Goal: Information Seeking & Learning: Check status

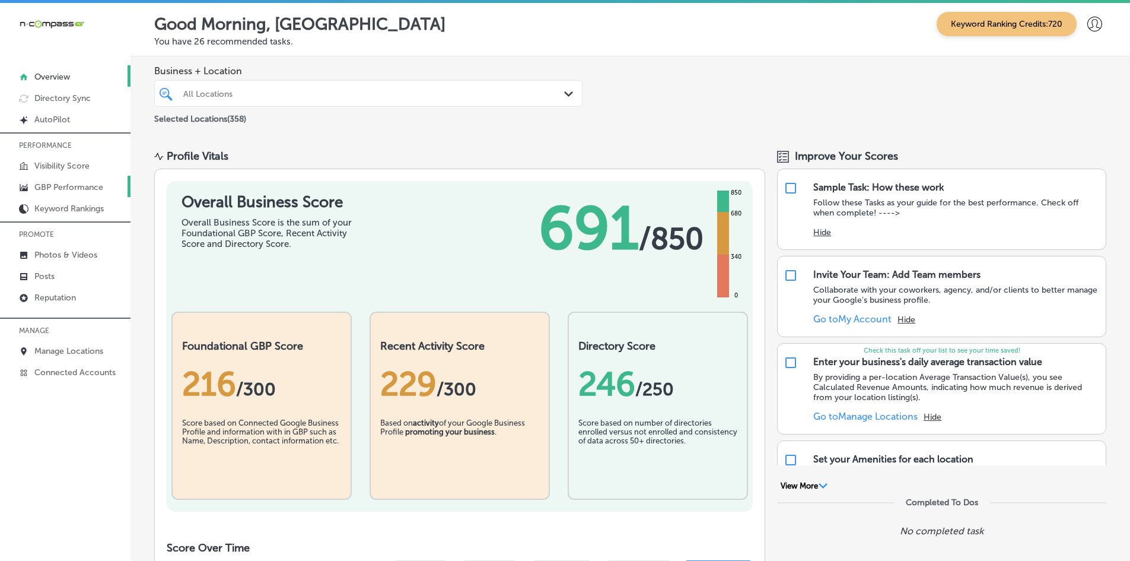
click at [84, 190] on p "GBP Performance" at bounding box center [68, 187] width 69 height 10
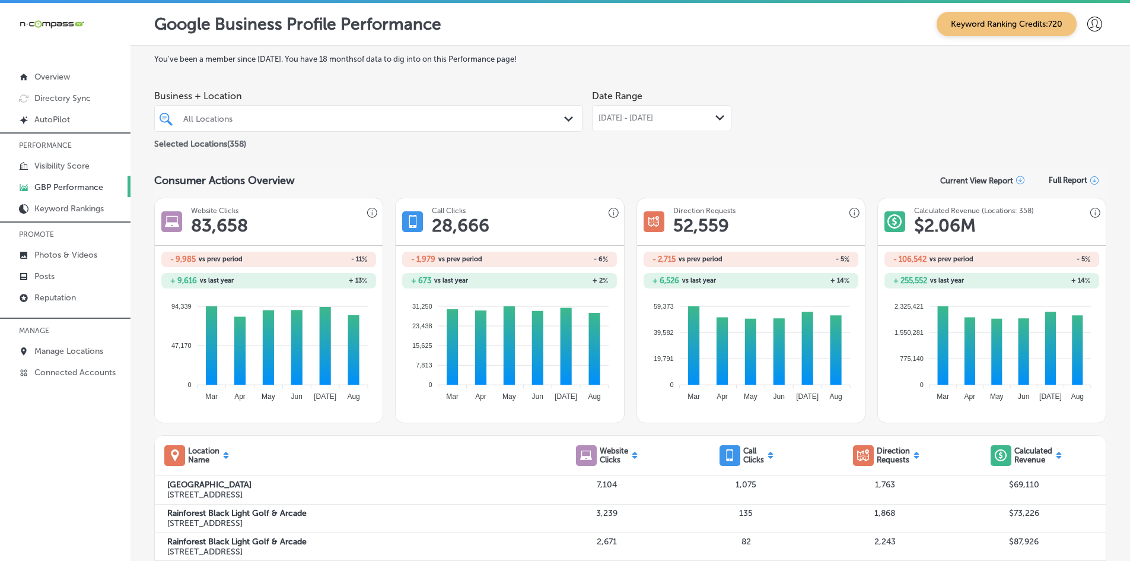
click at [405, 124] on div at bounding box center [349, 118] width 335 height 16
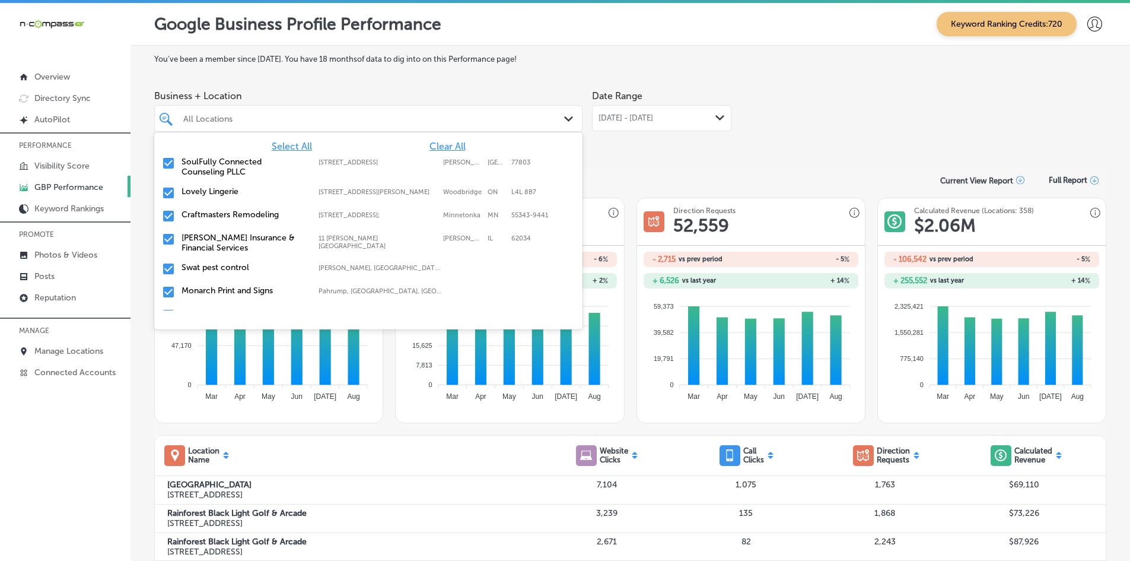
click at [438, 147] on span "Clear All" at bounding box center [448, 146] width 36 height 11
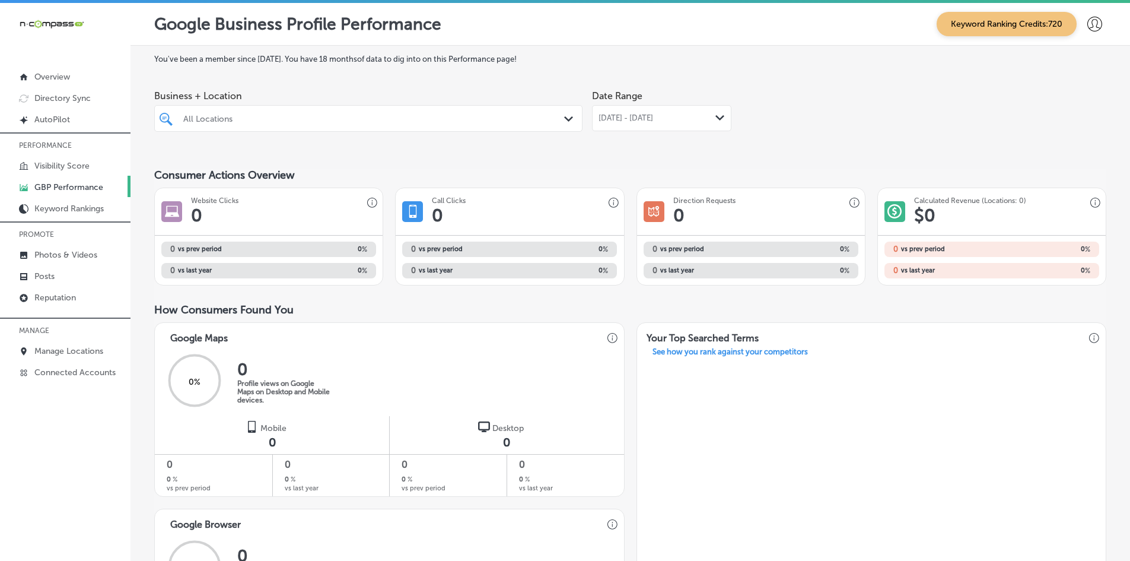
click at [272, 122] on div "All Locations" at bounding box center [374, 118] width 382 height 10
click at [319, 120] on div "All Locations" at bounding box center [374, 118] width 382 height 10
click at [329, 122] on div "All Locations" at bounding box center [374, 118] width 382 height 10
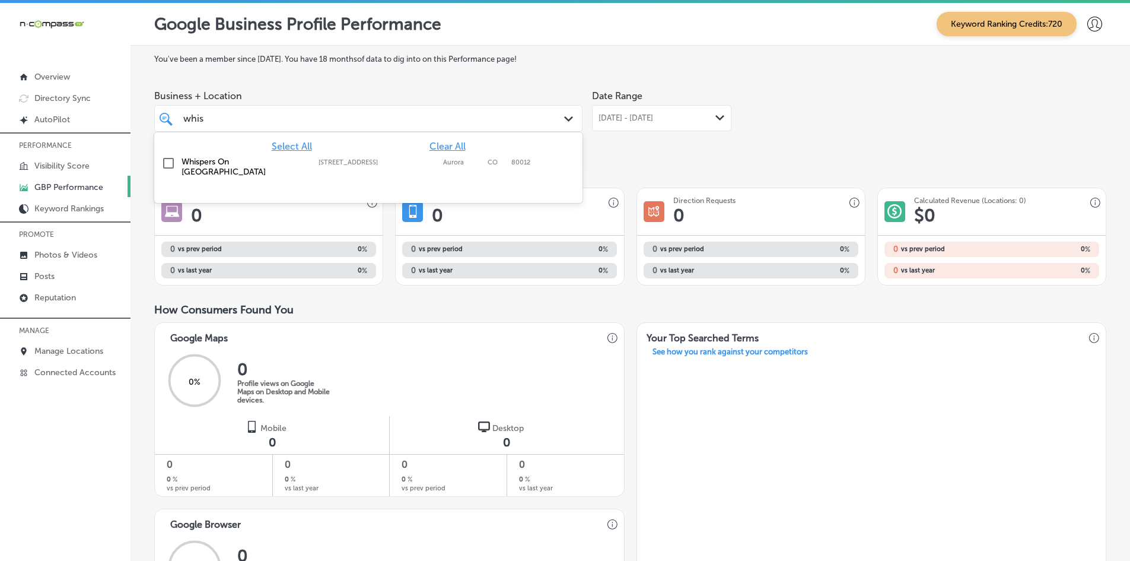
click at [250, 163] on label "Whispers On [GEOGRAPHIC_DATA]" at bounding box center [244, 167] width 125 height 20
type input "whis"
click at [651, 153] on div "You've been a member since [DATE] . You have 18 months of data to dig into on t…" at bounding box center [630, 438] width 952 height 766
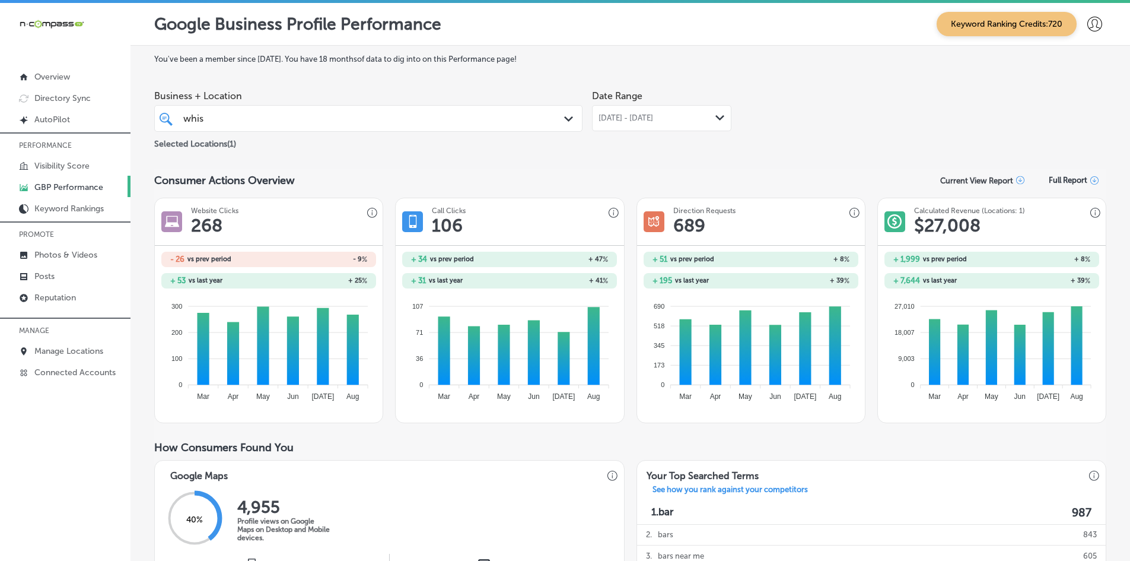
click at [685, 109] on div "[DATE] - [DATE] Path Created with Sketch." at bounding box center [661, 118] width 139 height 26
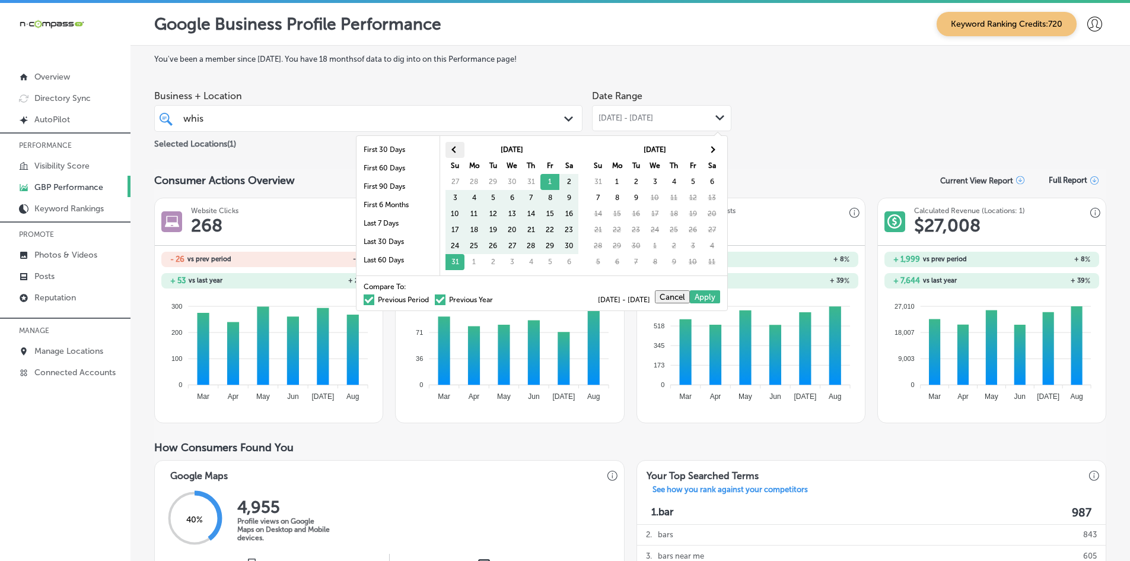
click at [448, 148] on th at bounding box center [455, 150] width 19 height 16
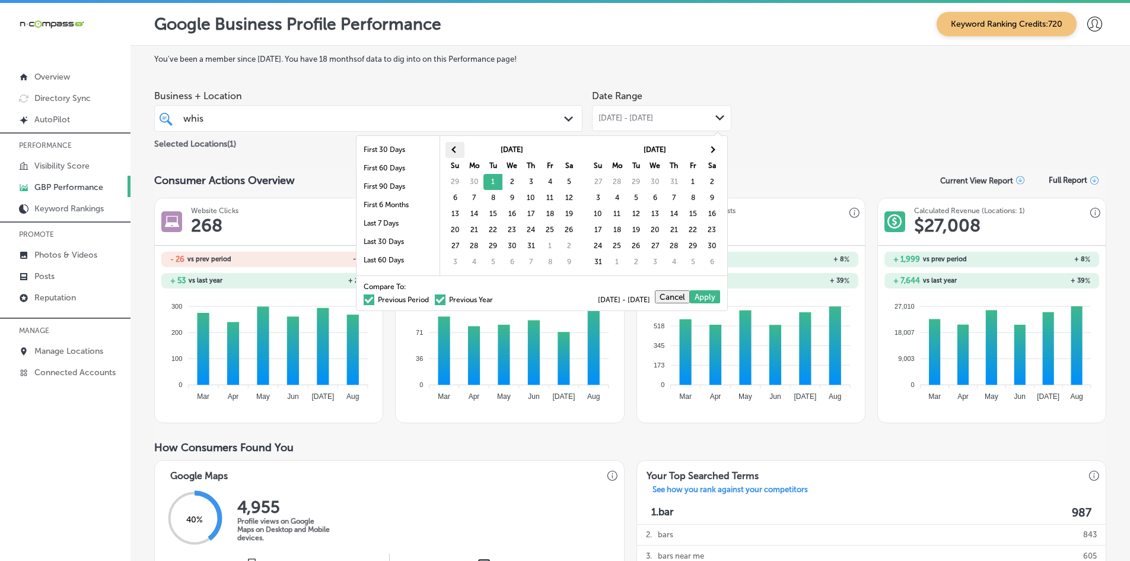
click at [454, 149] on span at bounding box center [454, 149] width 7 height 7
click at [450, 152] on th at bounding box center [455, 150] width 19 height 16
click at [721, 148] on th at bounding box center [711, 150] width 19 height 16
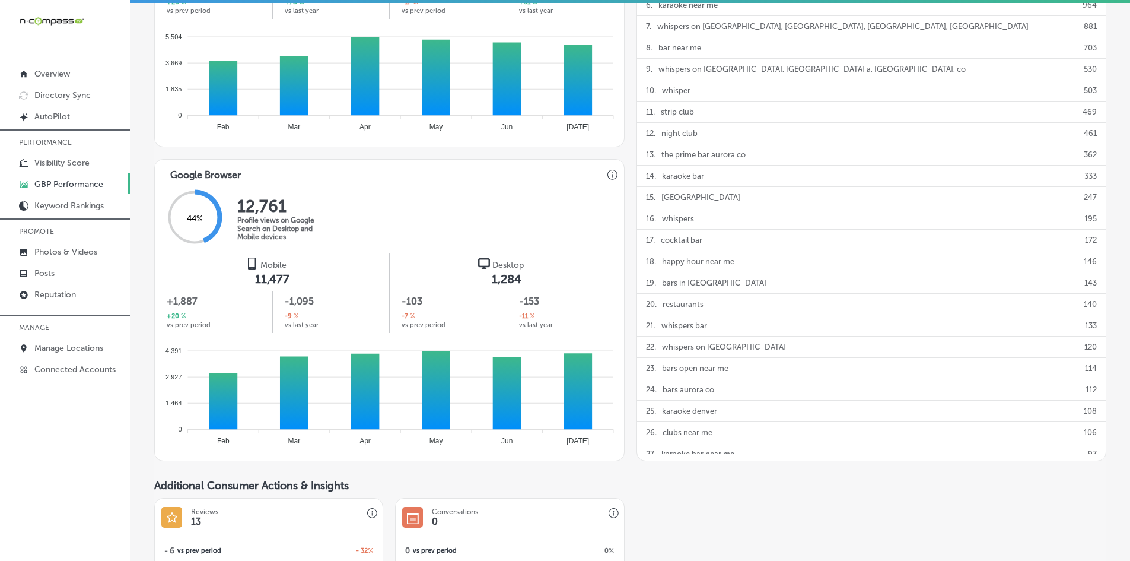
scroll to position [730, 0]
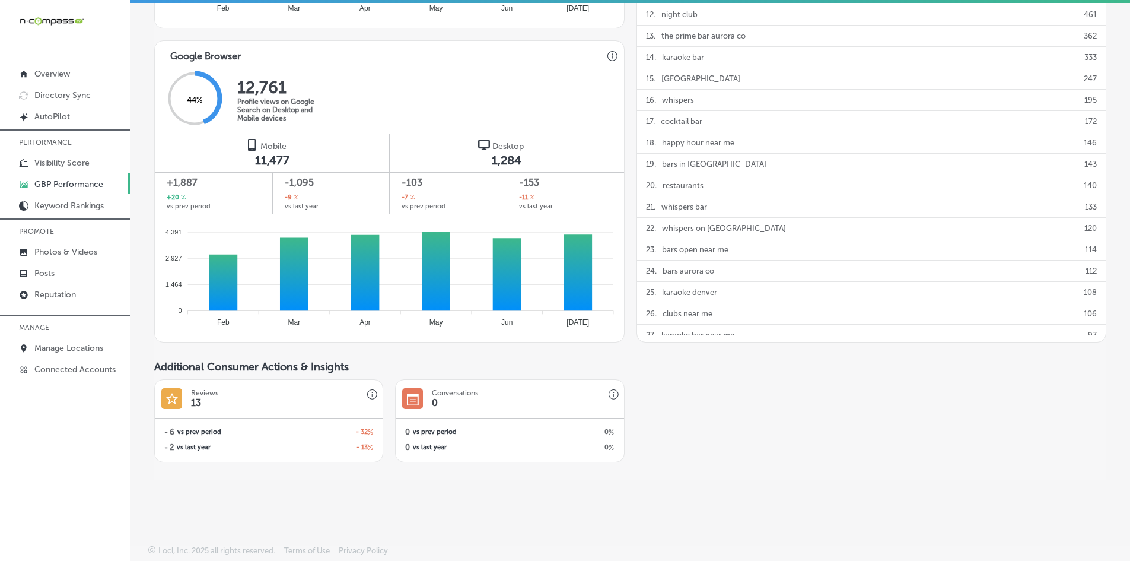
click at [734, 431] on div "4725E99D-6C65-48B3-89DC-FC673505F7F5 Created with sketchtool. Conversations 0 0…" at bounding box center [630, 420] width 952 height 83
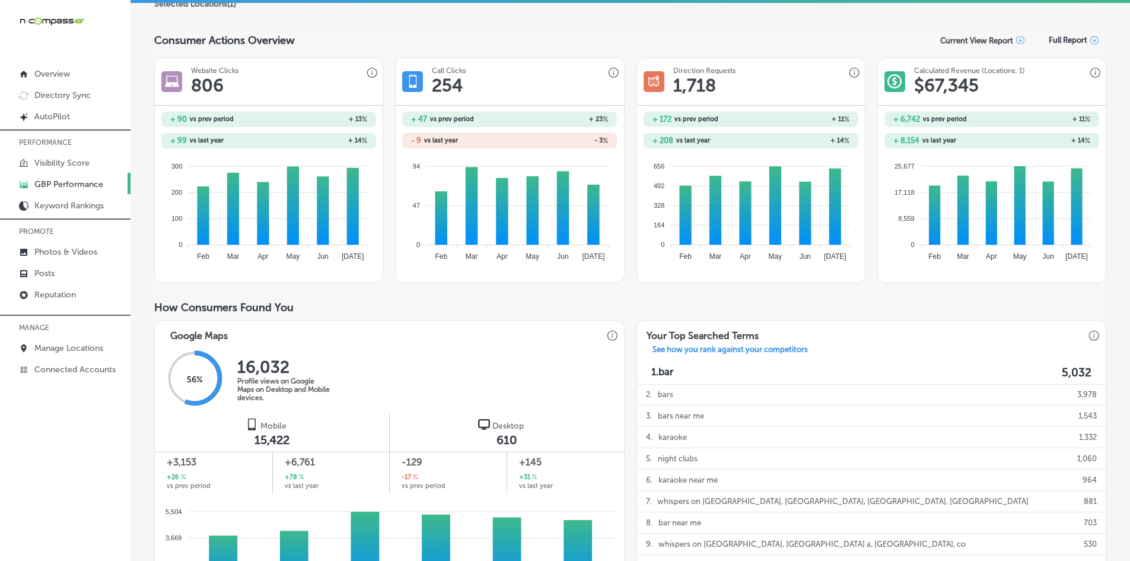
scroll to position [78, 0]
